Goal: Information Seeking & Learning: Learn about a topic

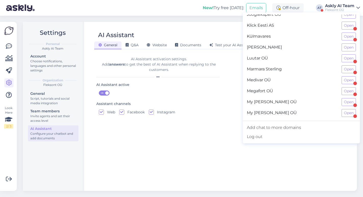
scroll to position [238, 0]
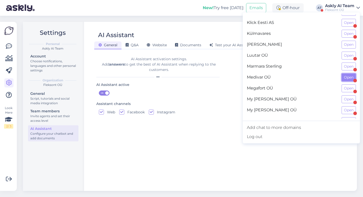
click at [350, 77] on button "Open" at bounding box center [349, 78] width 14 height 8
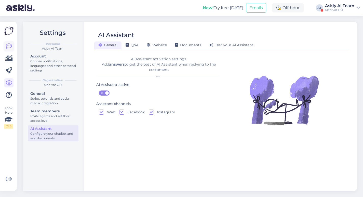
click at [8, 45] on icon at bounding box center [9, 46] width 6 height 6
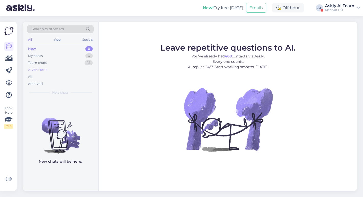
click at [51, 70] on div "AI Assistant" at bounding box center [60, 69] width 67 height 7
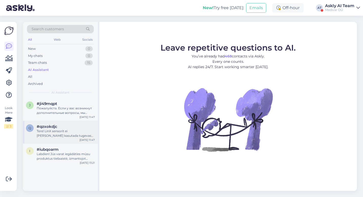
click at [60, 131] on div "Tere! LinX sensorit ei tohi kasutada tugevas magnetväljas. Enne MRT aparaadi ka…" at bounding box center [66, 133] width 58 height 9
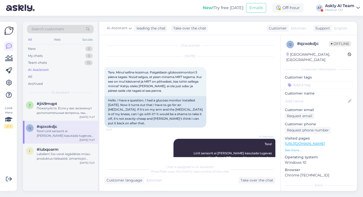
scroll to position [16, 0]
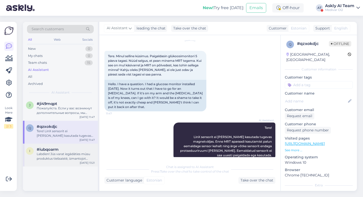
click at [61, 158] on div "Labdien! Jūs varat iegādāties mūsu produktus tiešsaistē, izmantojot mūsu mājasl…" at bounding box center [66, 156] width 58 height 9
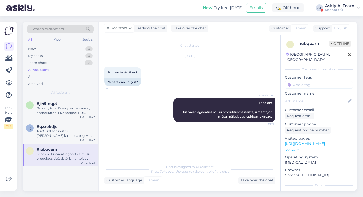
scroll to position [0, 0]
click at [58, 111] on div "Пожалуйста. Если у вас возникнут дополнительные вопросы, мы будем рады помочь." at bounding box center [66, 110] width 58 height 9
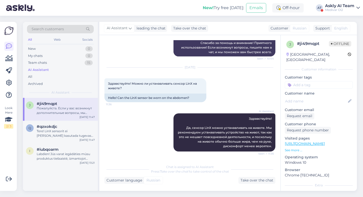
scroll to position [590, 0]
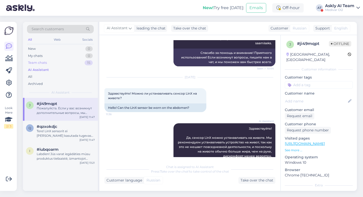
click at [39, 62] on div "Team chats" at bounding box center [37, 62] width 19 height 5
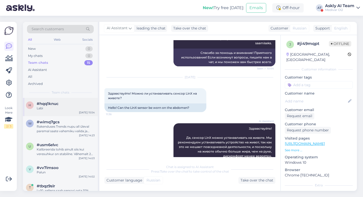
click at [74, 107] on div "Labi" at bounding box center [66, 108] width 58 height 5
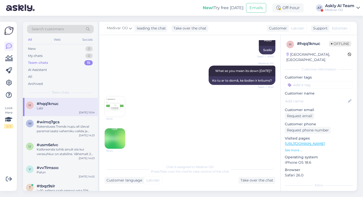
scroll to position [196, 0]
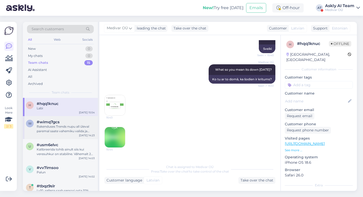
click at [58, 130] on div "Rakenduses Trends nupu all ûleval paremal saate vahemiku valida ja endale meili…" at bounding box center [66, 129] width 58 height 9
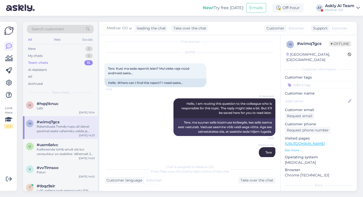
scroll to position [37, 0]
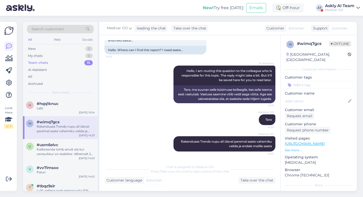
click at [300, 82] on input at bounding box center [319, 85] width 68 height 8
type input "ai"
click at [320, 97] on span "ai assistent" at bounding box center [318, 98] width 17 height 3
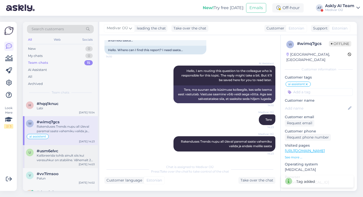
click at [70, 156] on div "Kalibreerida tohib ainult siis kui veresuhkur on stabiilne. Vâhemalt 2h [PERSON…" at bounding box center [66, 158] width 58 height 9
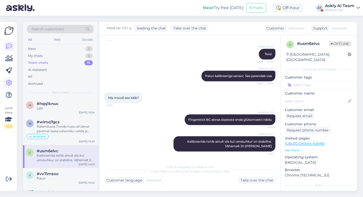
click at [10, 82] on icon at bounding box center [9, 83] width 6 height 6
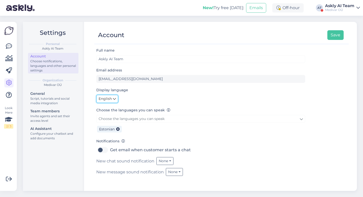
click at [108, 96] on span "English" at bounding box center [105, 99] width 13 height 6
click at [111, 110] on link "Eesti" at bounding box center [108, 110] width 24 height 8
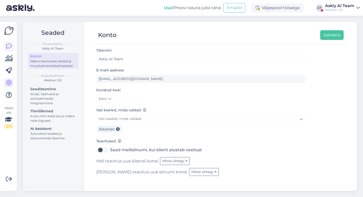
click at [8, 44] on icon at bounding box center [9, 46] width 6 height 6
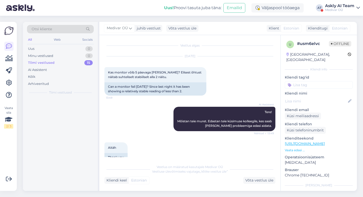
scroll to position [155, 0]
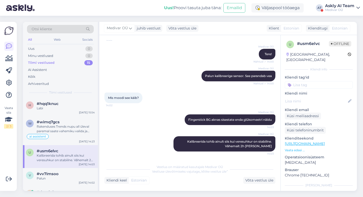
click at [306, 81] on input at bounding box center [319, 85] width 68 height 8
type input "ai"
click at [324, 97] on span "ai assistent" at bounding box center [318, 98] width 17 height 3
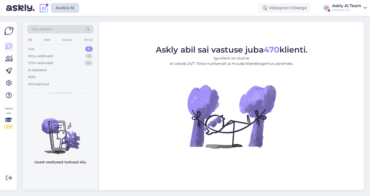
click at [60, 9] on link "Avasta AI" at bounding box center [64, 8] width 27 height 9
click at [70, 7] on link "Avasta AI" at bounding box center [64, 8] width 27 height 9
click at [341, 6] on div "Askly AI Team" at bounding box center [346, 6] width 29 height 4
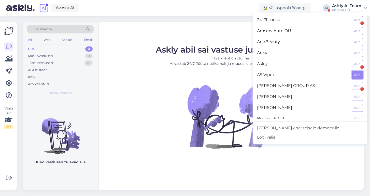
click at [358, 75] on button "Ava" at bounding box center [357, 75] width 11 height 8
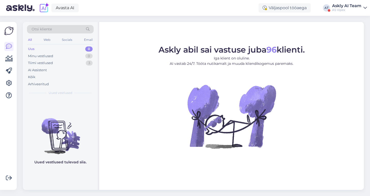
click at [354, 6] on div "Askly AI Team" at bounding box center [346, 6] width 29 height 4
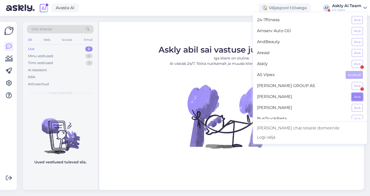
click at [354, 98] on button "Ava" at bounding box center [357, 97] width 11 height 8
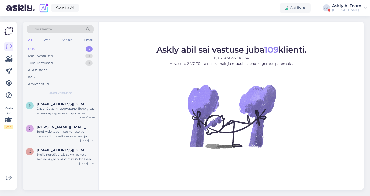
click at [347, 6] on div "Askly AI Team" at bounding box center [346, 6] width 29 height 4
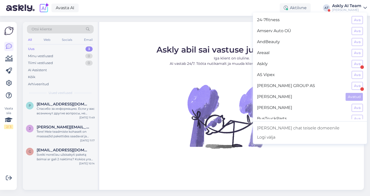
scroll to position [26, 0]
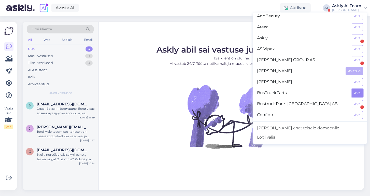
click at [356, 93] on button "Ava" at bounding box center [357, 93] width 11 height 8
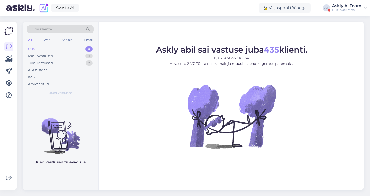
click at [354, 7] on div "Askly AI Team" at bounding box center [346, 6] width 29 height 4
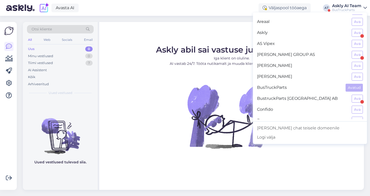
scroll to position [32, 0]
click at [354, 99] on button "Ava" at bounding box center [357, 98] width 11 height 8
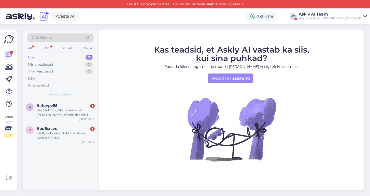
click at [351, 15] on div "Askly AI Team" at bounding box center [330, 14] width 63 height 4
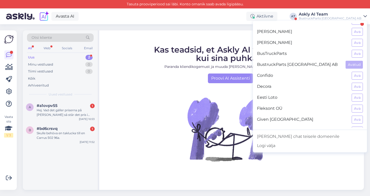
scroll to position [74, 0]
click at [356, 100] on button "Ava" at bounding box center [357, 97] width 11 height 8
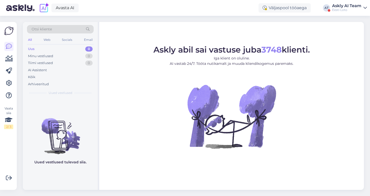
click at [354, 6] on div "Askly AI Team" at bounding box center [346, 6] width 29 height 4
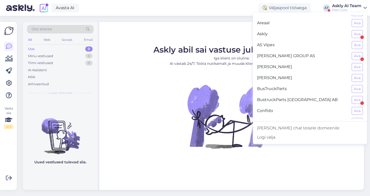
scroll to position [155, 0]
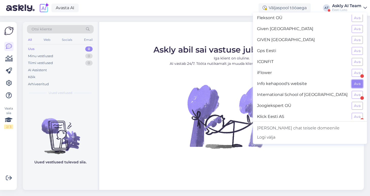
click at [357, 83] on button "Ava" at bounding box center [357, 84] width 11 height 8
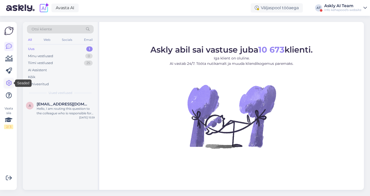
click at [9, 81] on icon at bounding box center [9, 83] width 6 height 6
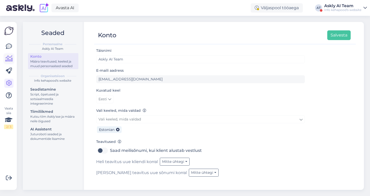
click at [7, 59] on icon at bounding box center [8, 59] width 7 height 6
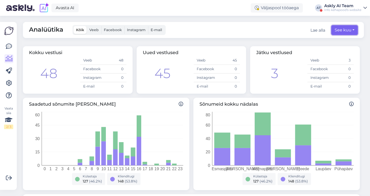
click at [338, 31] on button "See kuu" at bounding box center [345, 30] width 26 height 10
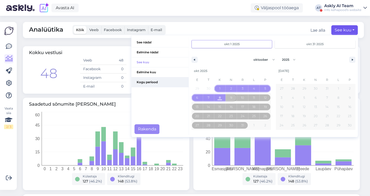
click at [168, 79] on span "Kogu periood" at bounding box center [160, 82] width 57 height 10
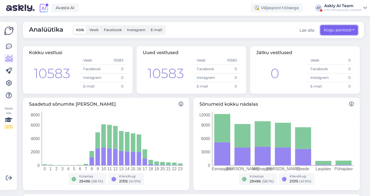
click at [327, 31] on button "Kogu periood" at bounding box center [339, 30] width 37 height 10
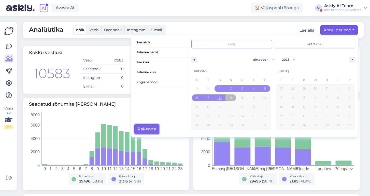
click at [142, 131] on button "Rakenda" at bounding box center [146, 129] width 25 height 10
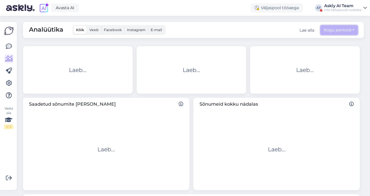
click at [329, 29] on button "Kogu periood" at bounding box center [339, 30] width 37 height 10
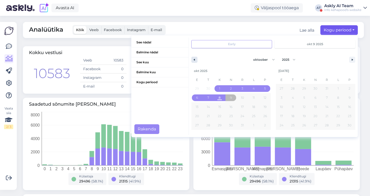
click at [195, 58] on button "button" at bounding box center [195, 60] width 6 height 6
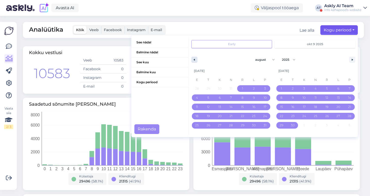
click at [195, 58] on button "button" at bounding box center [195, 60] width 6 height 6
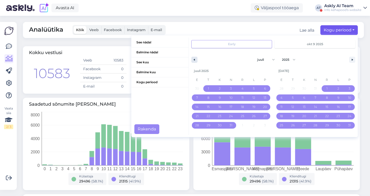
click at [195, 58] on button "button" at bounding box center [195, 60] width 6 height 6
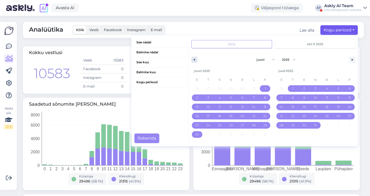
click at [195, 58] on button "button" at bounding box center [195, 60] width 6 height 6
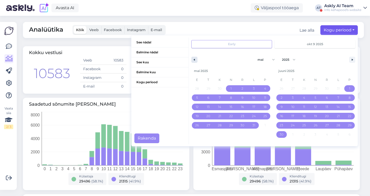
click at [195, 58] on button "button" at bounding box center [195, 60] width 6 height 6
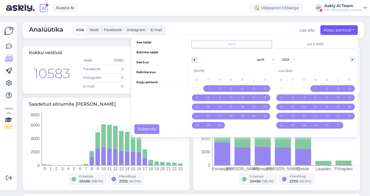
click at [195, 58] on button "button" at bounding box center [195, 60] width 6 height 6
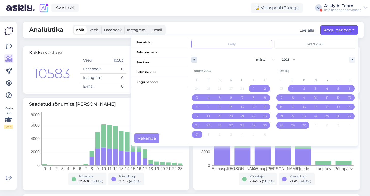
click at [195, 58] on button "button" at bounding box center [195, 60] width 6 height 6
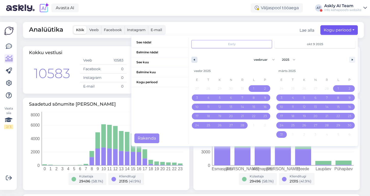
click at [195, 58] on button "button" at bounding box center [195, 60] width 6 height 6
select select "0"
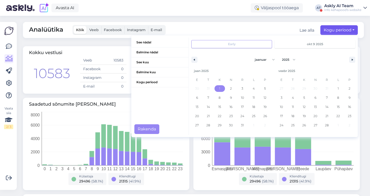
click at [219, 87] on span "1" at bounding box center [219, 88] width 11 height 7
type input "jaan 1 2025"
click at [354, 59] on icon "button" at bounding box center [353, 60] width 3 height 2
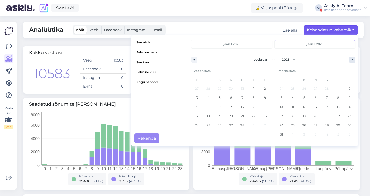
click at [354, 59] on icon "button" at bounding box center [353, 60] width 3 height 2
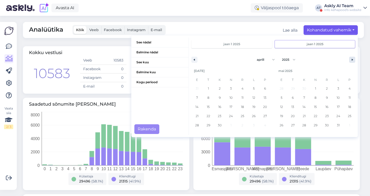
click at [354, 59] on icon "button" at bounding box center [353, 60] width 3 height 2
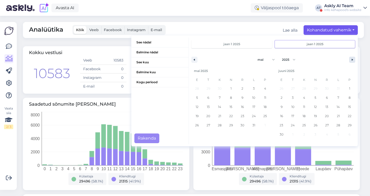
click at [354, 59] on icon "button" at bounding box center [353, 60] width 3 height 2
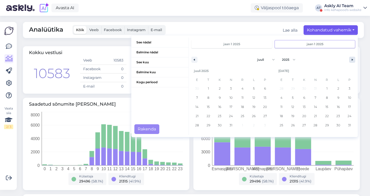
click at [354, 59] on icon "button" at bounding box center [353, 60] width 3 height 2
select select "9"
click at [220, 98] on span "8" at bounding box center [220, 97] width 2 height 9
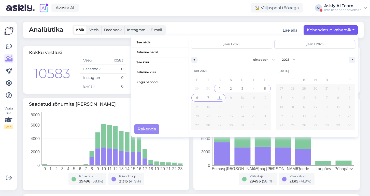
type input "okt 8 2025"
select select "0"
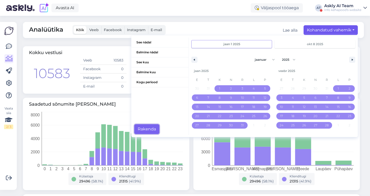
click at [145, 127] on button "Rakenda" at bounding box center [146, 129] width 25 height 10
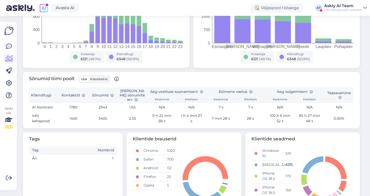
scroll to position [120, 0]
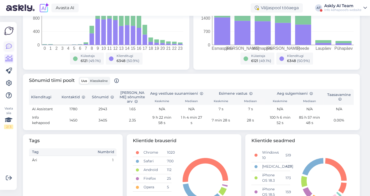
click at [8, 45] on icon at bounding box center [9, 46] width 6 height 6
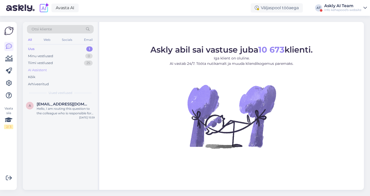
click at [40, 68] on div "AI Assistent" at bounding box center [37, 69] width 19 height 5
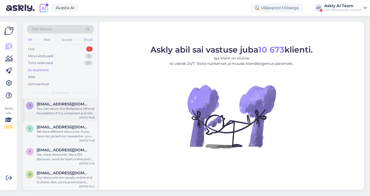
click at [73, 109] on div "You can return the Bellapierre Mineral Foundation if it is unopened and still w…" at bounding box center [66, 110] width 58 height 9
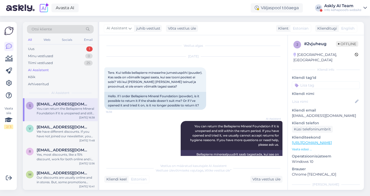
scroll to position [27, 0]
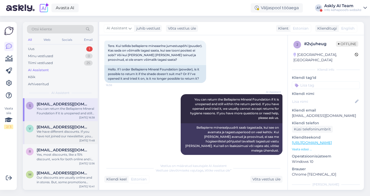
click at [73, 132] on div "We have different discounts. If you have not joined our newsletter, you can joi…" at bounding box center [66, 133] width 58 height 9
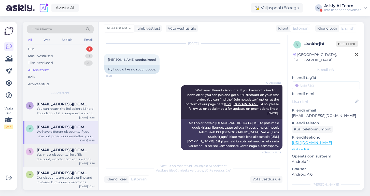
click at [72, 150] on span "remmeleliisa@gmail.com" at bounding box center [63, 149] width 53 height 5
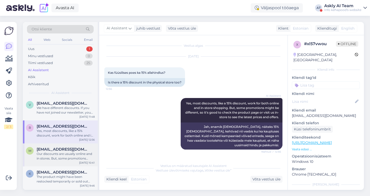
scroll to position [24, 0]
click at [67, 151] on div "Our discounts are usually online and in stores. But, some promotions might be d…" at bounding box center [66, 155] width 58 height 9
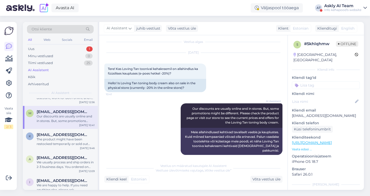
scroll to position [68, 0]
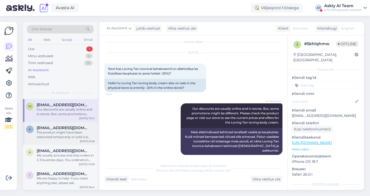
click at [60, 136] on div "The product might have been restocked temporarily or sold out quickly. Please c…" at bounding box center [66, 134] width 58 height 9
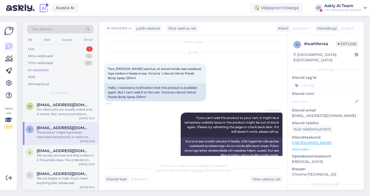
scroll to position [92, 0]
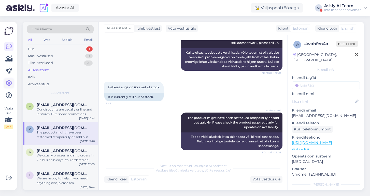
click at [9, 85] on icon at bounding box center [9, 83] width 6 height 6
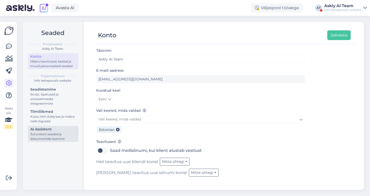
click at [52, 134] on div "Juturoboti seaded ja dokumentide lisamine" at bounding box center [53, 136] width 46 height 9
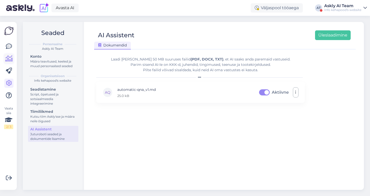
click at [8, 58] on icon at bounding box center [8, 59] width 7 height 6
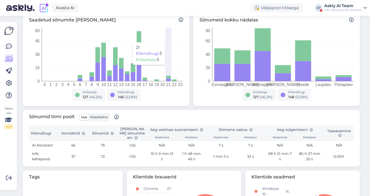
scroll to position [161, 0]
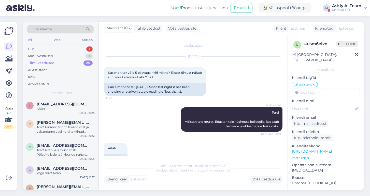
scroll to position [155, 0]
